Goal: Use online tool/utility: Utilize a website feature to perform a specific function

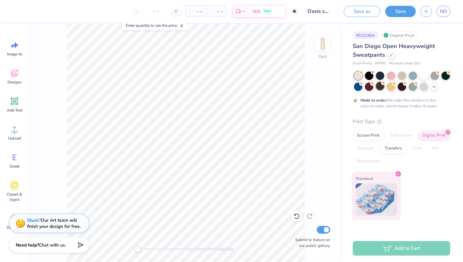
click at [378, 86] on div at bounding box center [380, 86] width 8 height 8
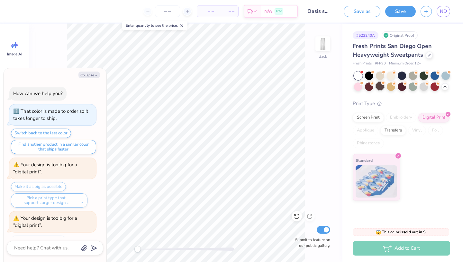
scroll to position [533, 0]
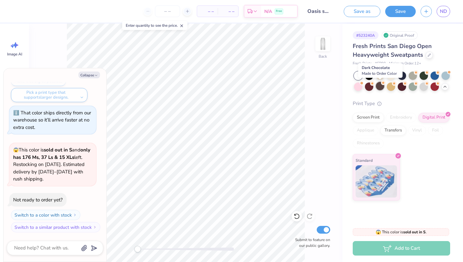
click at [381, 86] on div at bounding box center [380, 86] width 8 height 8
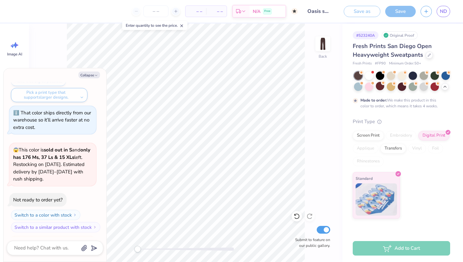
scroll to position [639, 0]
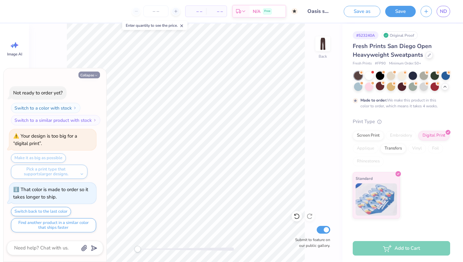
click at [93, 73] on button "Collapse" at bounding box center [90, 74] width 22 height 7
type textarea "x"
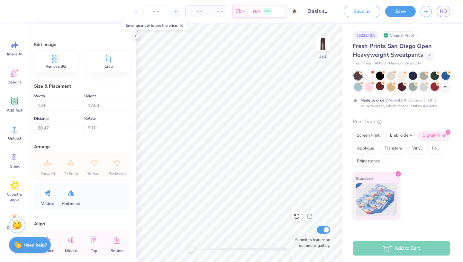
type input "0.0"
click at [13, 131] on circle at bounding box center [14, 131] width 5 height 5
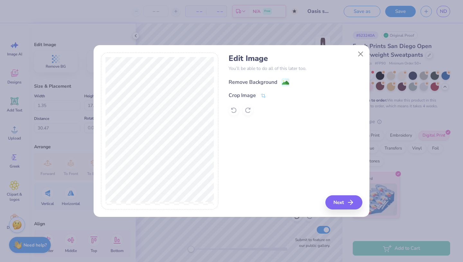
click at [255, 83] on div "Remove Background" at bounding box center [253, 82] width 49 height 8
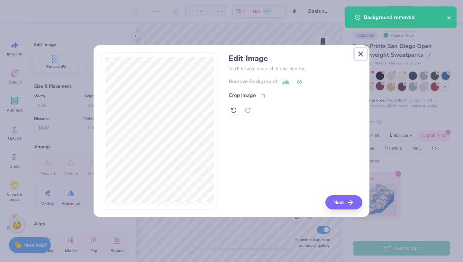
click at [359, 53] on button "Close" at bounding box center [361, 54] width 12 height 12
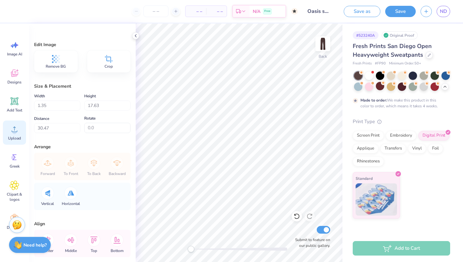
click at [16, 135] on span "Upload" at bounding box center [14, 137] width 13 height 5
click at [13, 134] on div "Upload" at bounding box center [14, 132] width 23 height 24
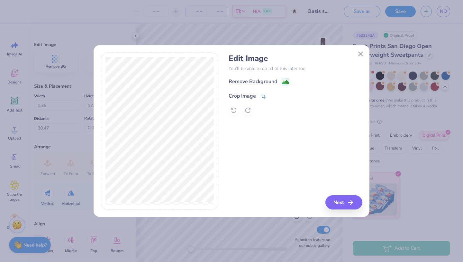
click at [251, 96] on div "Crop Image" at bounding box center [242, 96] width 27 height 8
click at [273, 94] on icon at bounding box center [275, 95] width 4 height 4
click at [275, 79] on div "Remove Background" at bounding box center [253, 82] width 49 height 8
click at [343, 202] on button "Next" at bounding box center [345, 202] width 37 height 14
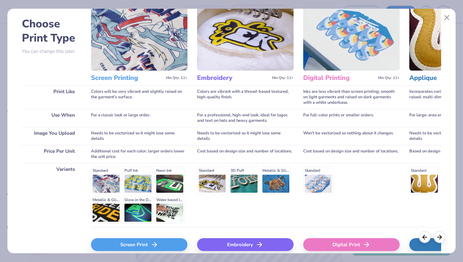
scroll to position [32, 0]
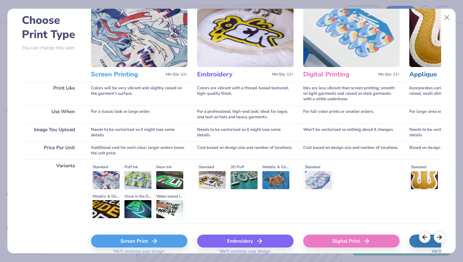
click at [331, 239] on div "Digital Print" at bounding box center [351, 240] width 97 height 13
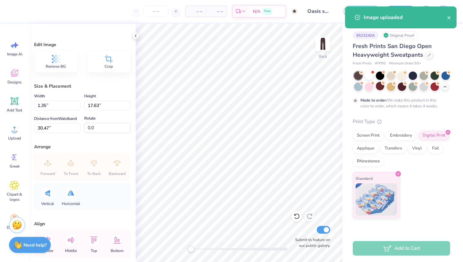
type input "10.85"
type input "5.56"
type input "24.22"
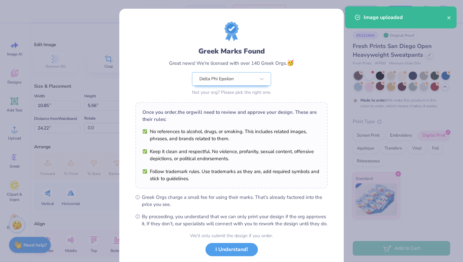
click at [218, 125] on div "Once you order, the org will need to review and approve your design. These are …" at bounding box center [231, 145] width 192 height 86
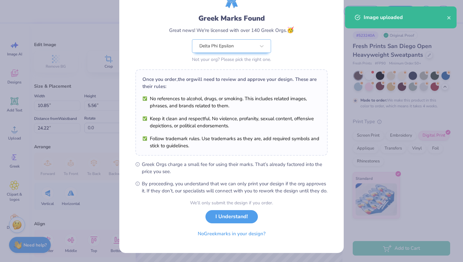
click at [231, 216] on button "I Understand!" at bounding box center [232, 216] width 52 height 13
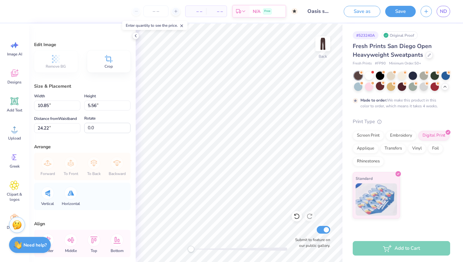
type input "90.7"
click at [306, 23] on div "– – Per Item – – Total Est. Delivery N/A Free Design Title Oasis sweatpants Sav…" at bounding box center [231, 131] width 463 height 262
type input "5.63"
type input "10.90"
type input "21.54"
